Goal: Information Seeking & Learning: Compare options

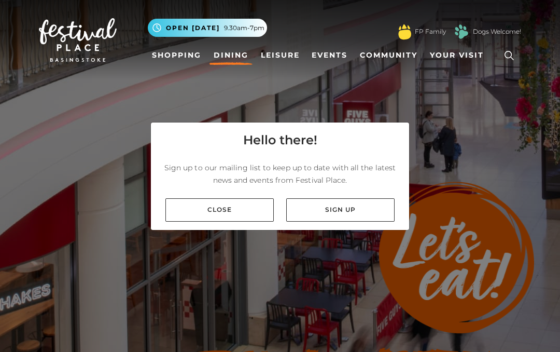
scroll to position [45, 0]
click at [239, 198] on link "Close" at bounding box center [219, 209] width 108 height 23
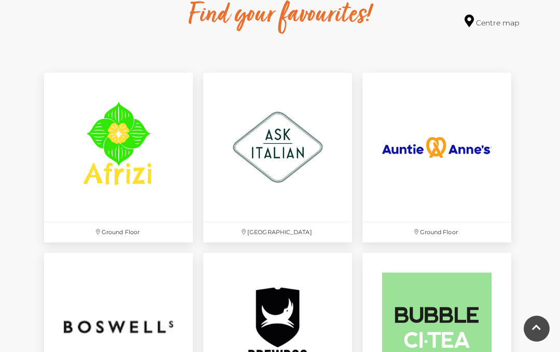
scroll to position [614, 0]
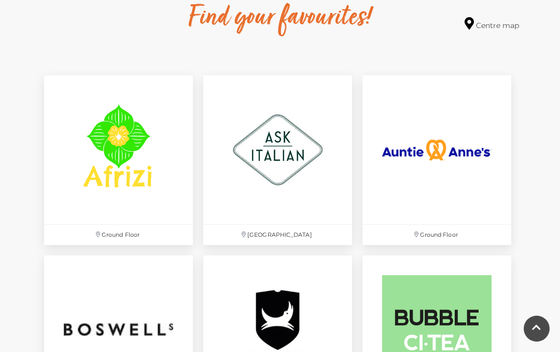
click at [298, 150] on img at bounding box center [277, 149] width 149 height 149
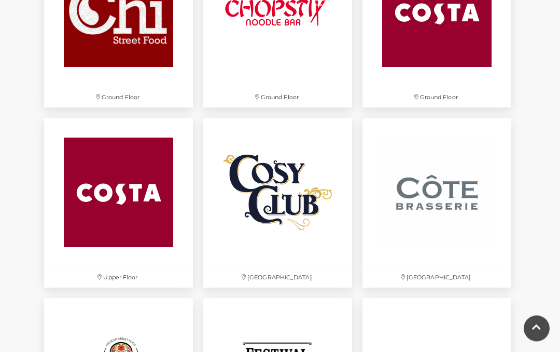
scroll to position [1292, 0]
click at [311, 230] on img at bounding box center [277, 192] width 149 height 149
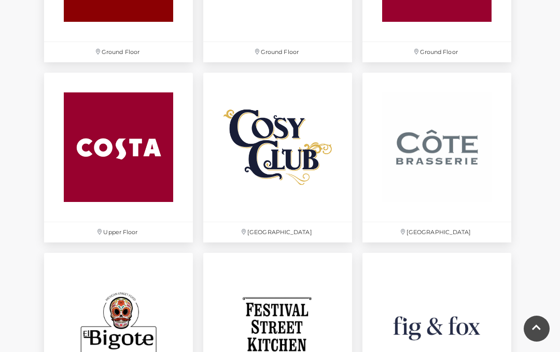
click at [440, 147] on img at bounding box center [437, 147] width 149 height 149
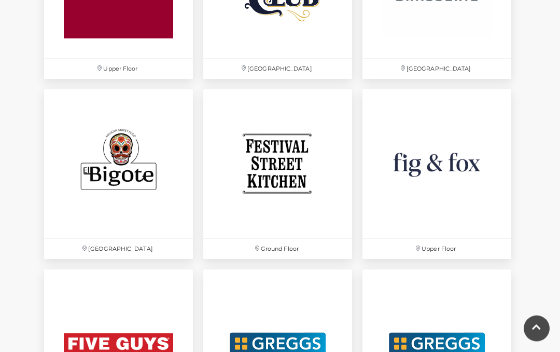
scroll to position [1500, 0]
click at [460, 175] on img at bounding box center [437, 163] width 149 height 149
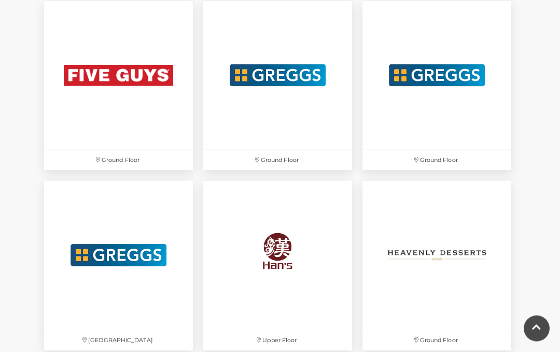
scroll to position [1768, 0]
click at [294, 91] on img at bounding box center [277, 75] width 149 height 149
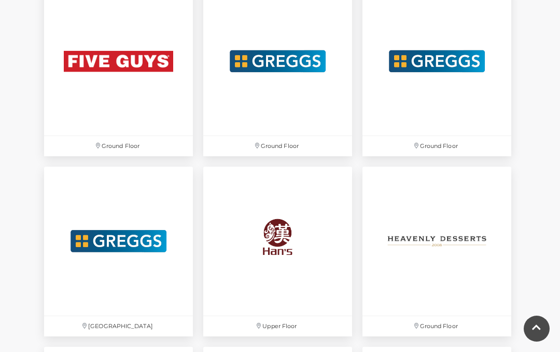
click at [461, 118] on img at bounding box center [437, 61] width 149 height 149
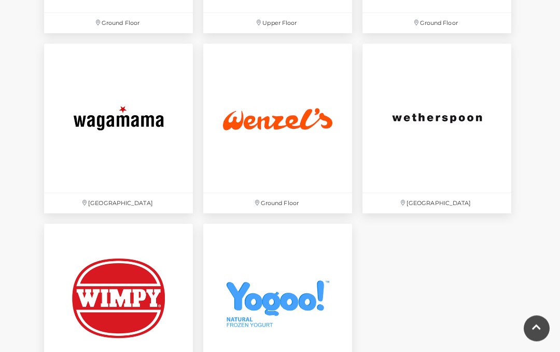
scroll to position [2985, 0]
click at [124, 189] on img at bounding box center [118, 118] width 149 height 149
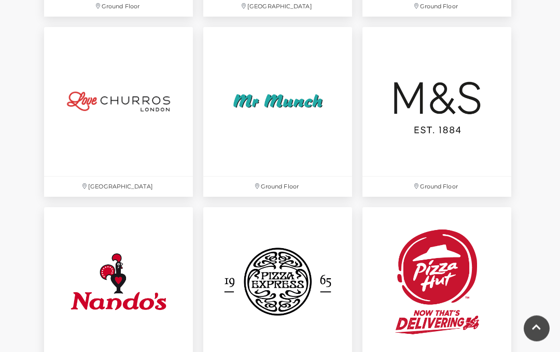
scroll to position [2282, 0]
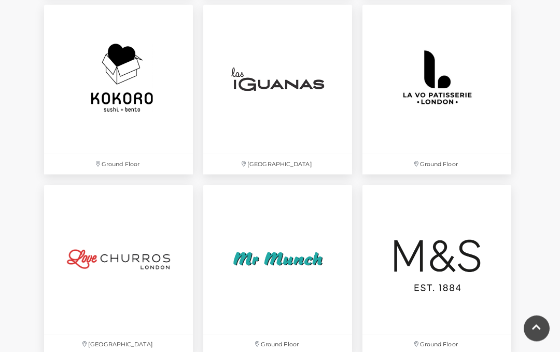
scroll to position [2124, 0]
click at [308, 81] on img at bounding box center [277, 79] width 149 height 149
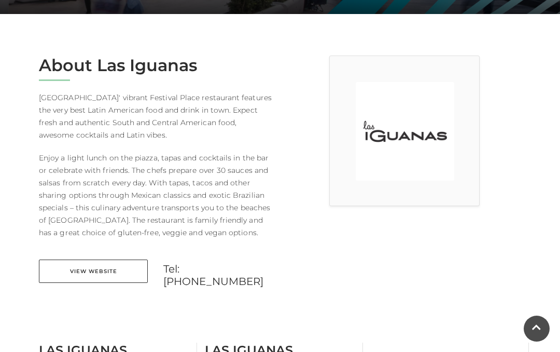
scroll to position [231, 0]
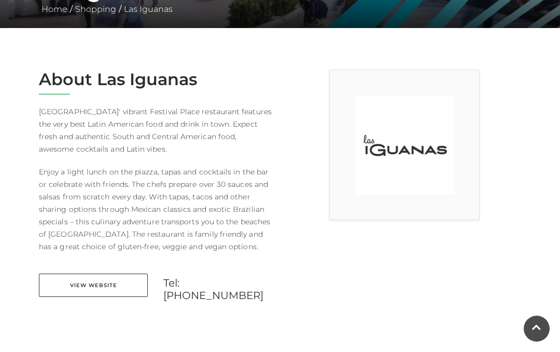
click at [100, 287] on link "View Website" at bounding box center [93, 284] width 109 height 23
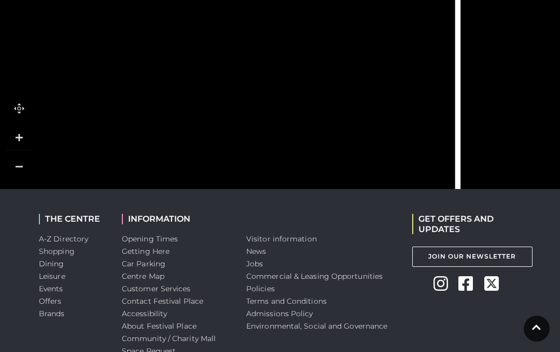
scroll to position [962, 0]
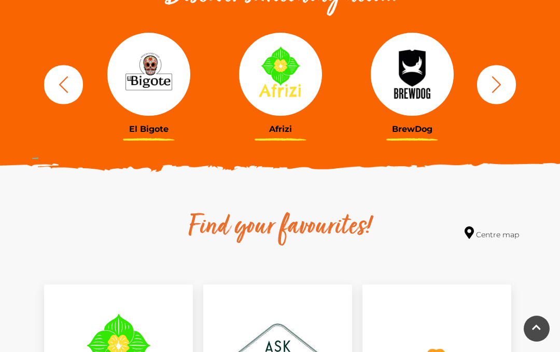
scroll to position [427, 0]
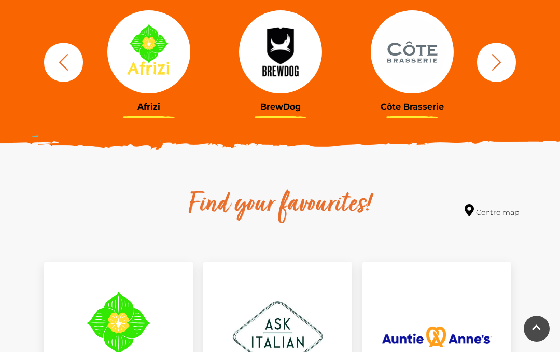
click at [152, 91] on div at bounding box center [149, 51] width 116 height 83
click at [498, 66] on icon "button" at bounding box center [496, 61] width 19 height 19
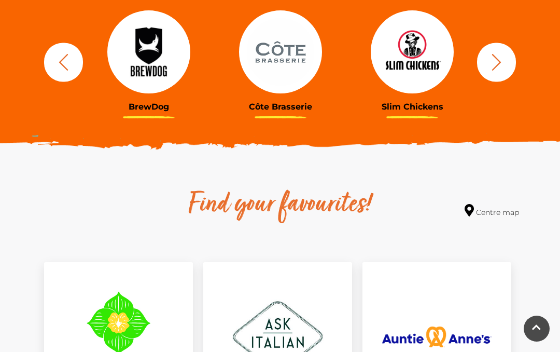
click at [501, 66] on icon "button" at bounding box center [496, 61] width 19 height 19
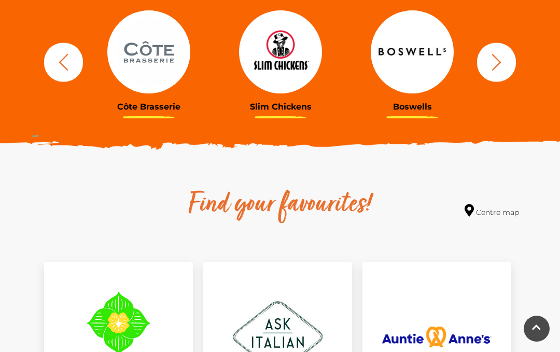
click at [499, 68] on icon "button" at bounding box center [496, 61] width 19 height 19
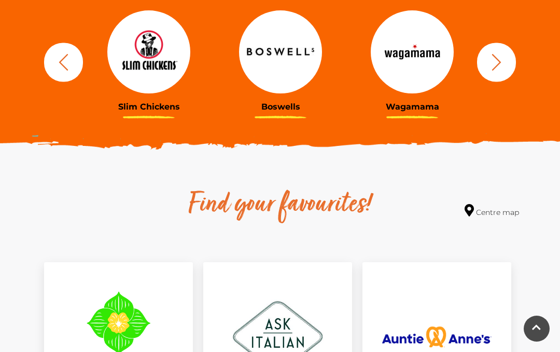
click at [500, 61] on icon "button" at bounding box center [496, 61] width 9 height 17
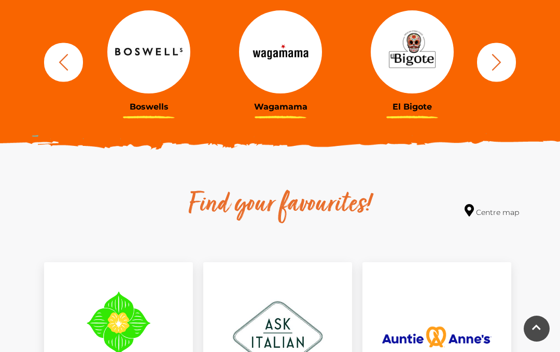
click at [413, 70] on img at bounding box center [412, 51] width 83 height 83
